Goal: Task Accomplishment & Management: Manage account settings

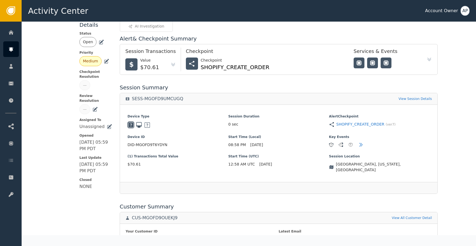
scroll to position [102, 0]
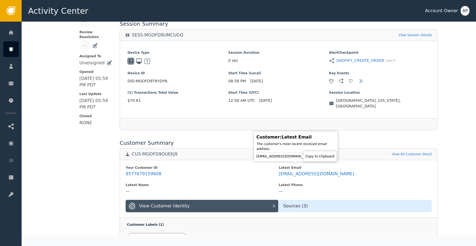
click at [300, 159] on div "Customer : Latest Email The customer's most recent received email address. [EMA…" at bounding box center [295, 146] width 81 height 27
click at [299, 157] on div "[EMAIL_ADDRESS][DOMAIN_NAME]" at bounding box center [295, 156] width 79 height 5
click at [315, 155] on icon at bounding box center [317, 156] width 5 height 5
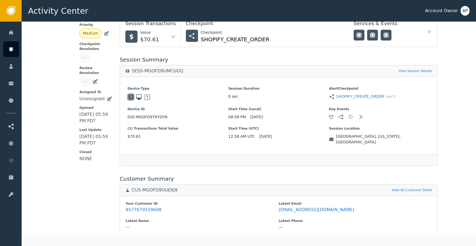
scroll to position [0, 0]
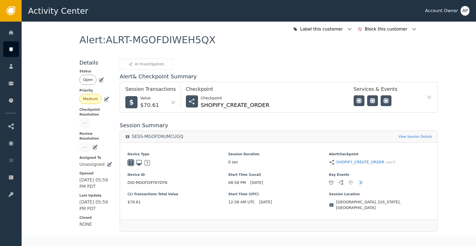
click at [100, 80] on icon at bounding box center [101, 79] width 5 height 5
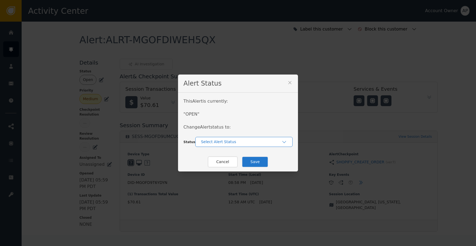
click at [228, 144] on div "Select Alert Status" at bounding box center [241, 142] width 80 height 6
click at [233, 165] on div "Closed" at bounding box center [244, 164] width 86 height 6
click at [250, 161] on button "Save" at bounding box center [255, 161] width 26 height 11
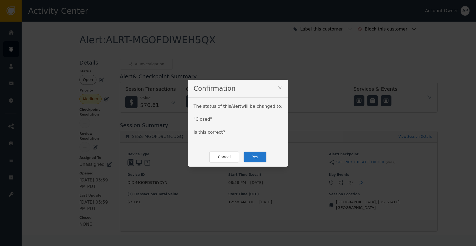
click at [265, 160] on div "Cancel Yes" at bounding box center [238, 156] width 100 height 19
click at [257, 159] on button "Yes" at bounding box center [254, 156] width 23 height 11
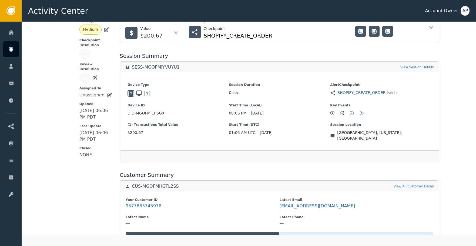
scroll to position [111, 0]
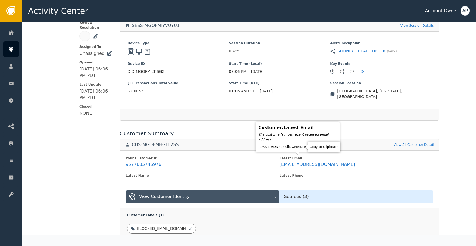
drag, startPoint x: 301, startPoint y: 146, endPoint x: 301, endPoint y: 114, distance: 31.6
click at [317, 146] on icon at bounding box center [319, 146] width 5 height 5
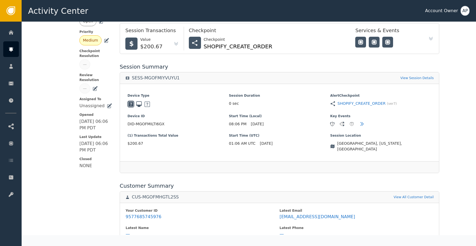
scroll to position [0, 0]
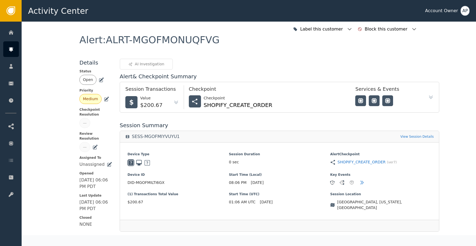
drag, startPoint x: 101, startPoint y: 79, endPoint x: 111, endPoint y: 87, distance: 12.8
click at [101, 79] on icon at bounding box center [101, 79] width 5 height 5
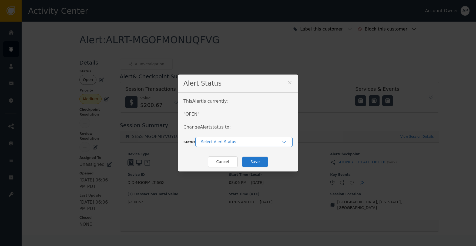
drag, startPoint x: 214, startPoint y: 137, endPoint x: 223, endPoint y: 142, distance: 10.4
click at [216, 139] on div "Select Alert Status" at bounding box center [243, 142] width 97 height 10
drag, startPoint x: 243, startPoint y: 163, endPoint x: 246, endPoint y: 162, distance: 3.4
click at [243, 163] on div "Closed" at bounding box center [244, 164] width 86 height 6
click at [256, 157] on button "Save" at bounding box center [255, 161] width 26 height 11
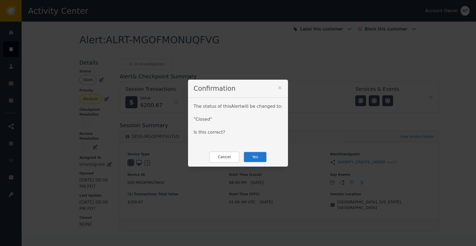
drag, startPoint x: 256, startPoint y: 156, endPoint x: 248, endPoint y: 153, distance: 8.9
click at [254, 155] on button "Yes" at bounding box center [254, 156] width 23 height 11
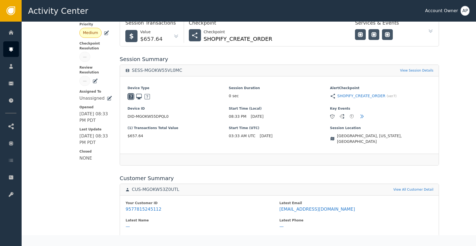
scroll to position [108, 0]
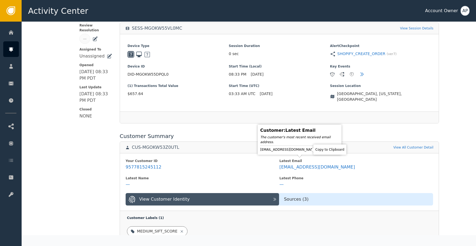
click at [320, 149] on icon at bounding box center [322, 149] width 4 height 4
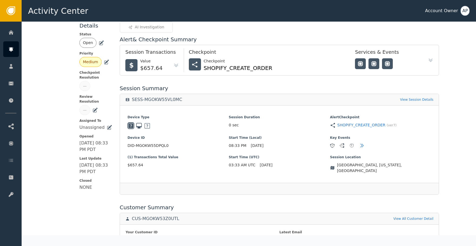
scroll to position [0, 0]
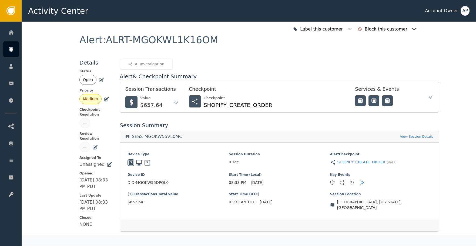
click at [101, 81] on icon at bounding box center [101, 79] width 5 height 5
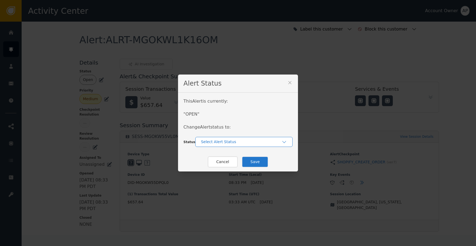
click at [215, 143] on div "Select Alert Status" at bounding box center [241, 142] width 80 height 6
click at [225, 163] on div "Closed" at bounding box center [244, 164] width 86 height 6
click at [245, 162] on button "Save" at bounding box center [255, 161] width 26 height 11
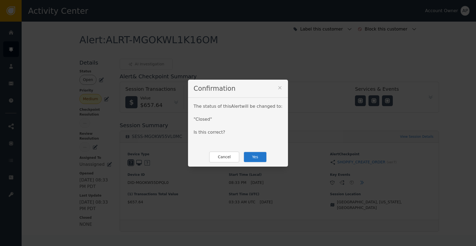
click at [251, 154] on button "Yes" at bounding box center [254, 156] width 23 height 11
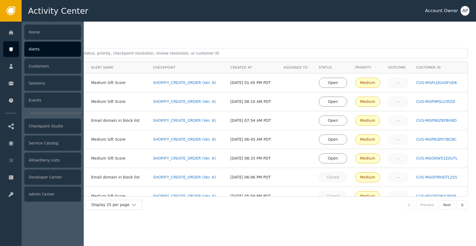
click at [14, 52] on div at bounding box center [11, 49] width 16 height 16
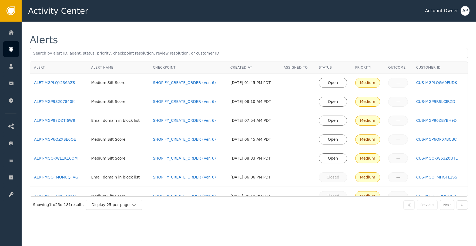
drag, startPoint x: 260, startPoint y: 38, endPoint x: 267, endPoint y: 45, distance: 10.3
click at [260, 38] on div "Alerts" at bounding box center [249, 40] width 438 height 10
drag, startPoint x: 67, startPoint y: 159, endPoint x: 68, endPoint y: 153, distance: 6.1
drag, startPoint x: 70, startPoint y: 141, endPoint x: 68, endPoint y: 138, distance: 3.7
